Goal: Task Accomplishment & Management: Use online tool/utility

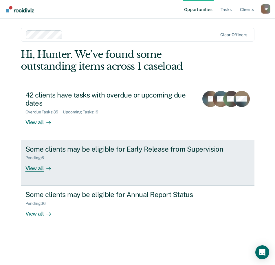
click at [246, 171] on link "Some clients may be eligible for Early Release from Supervision Pending : 8 Vie…" at bounding box center [138, 163] width 234 height 46
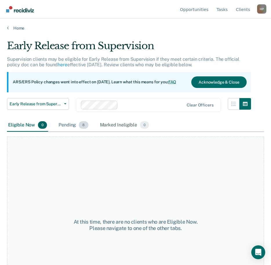
click at [71, 127] on div "Pending 8" at bounding box center [73, 125] width 32 height 13
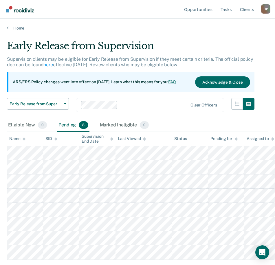
click at [192, 32] on main "Early Release from Supervision Supervision clients may be eligible for Early Re…" at bounding box center [137, 147] width 275 height 233
